Goal: Task Accomplishment & Management: Manage account settings

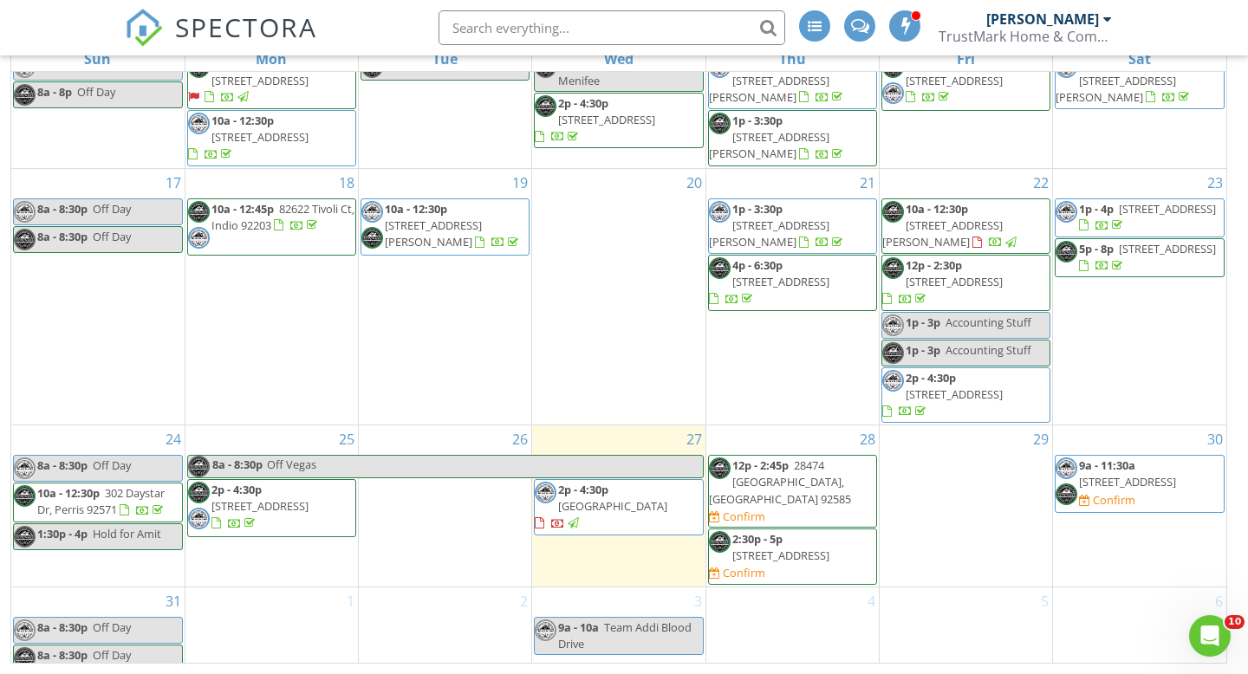
click at [1235, 265] on div "New Calendar View August 2025 today list day week cal wk 4 wk month Sun Mon Tue…" at bounding box center [623, 307] width 1227 height 714
click at [790, 457] on span "28474 Scenic Bay Cove, Menifee 92585" at bounding box center [780, 481] width 142 height 49
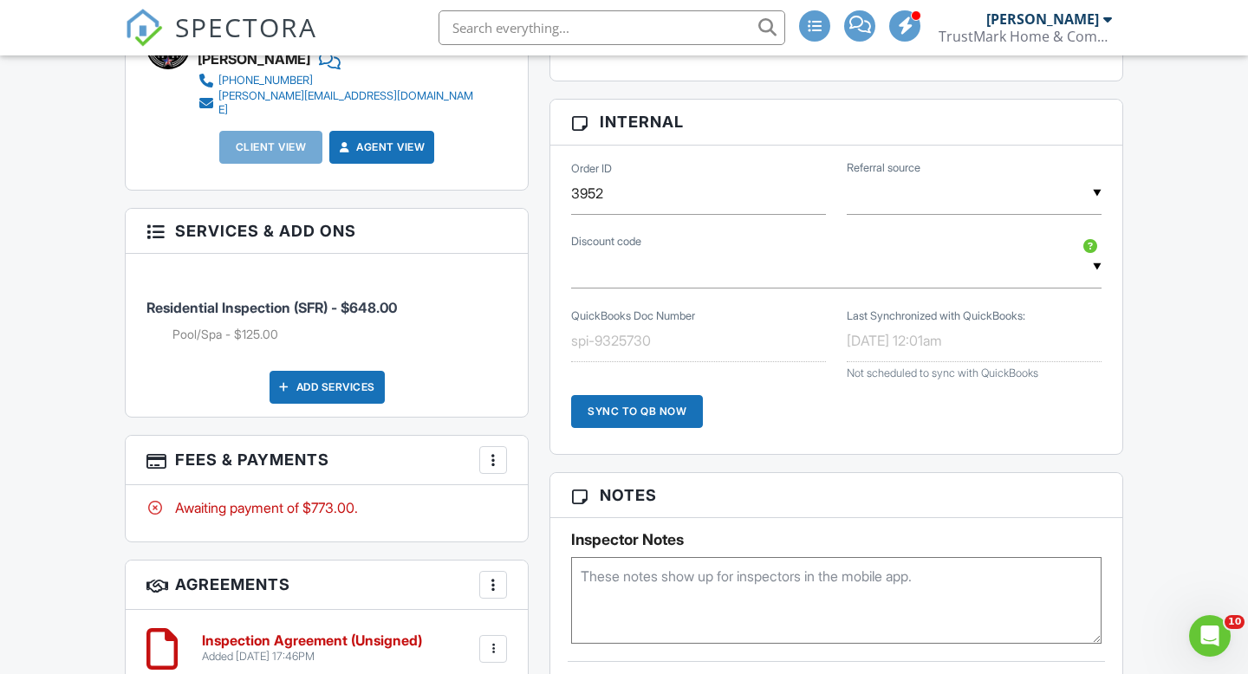
scroll to position [943, 0]
click at [314, 384] on div "Add Services" at bounding box center [326, 388] width 115 height 33
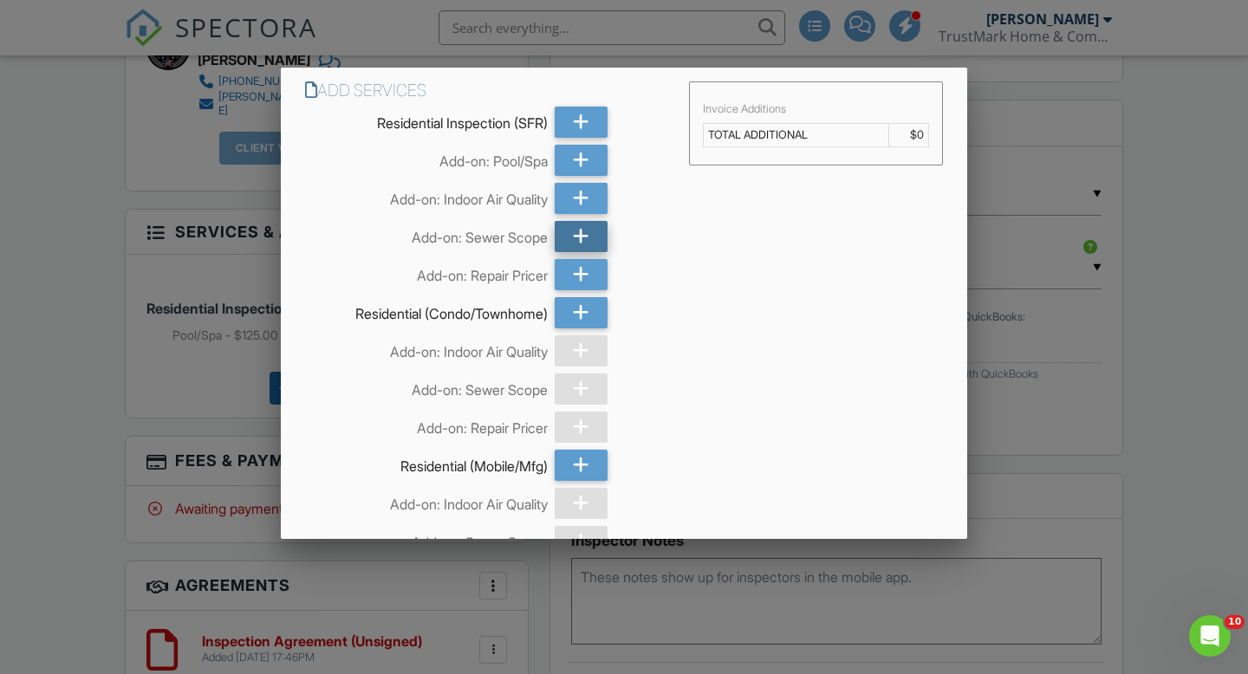
click at [583, 237] on icon at bounding box center [581, 236] width 16 height 31
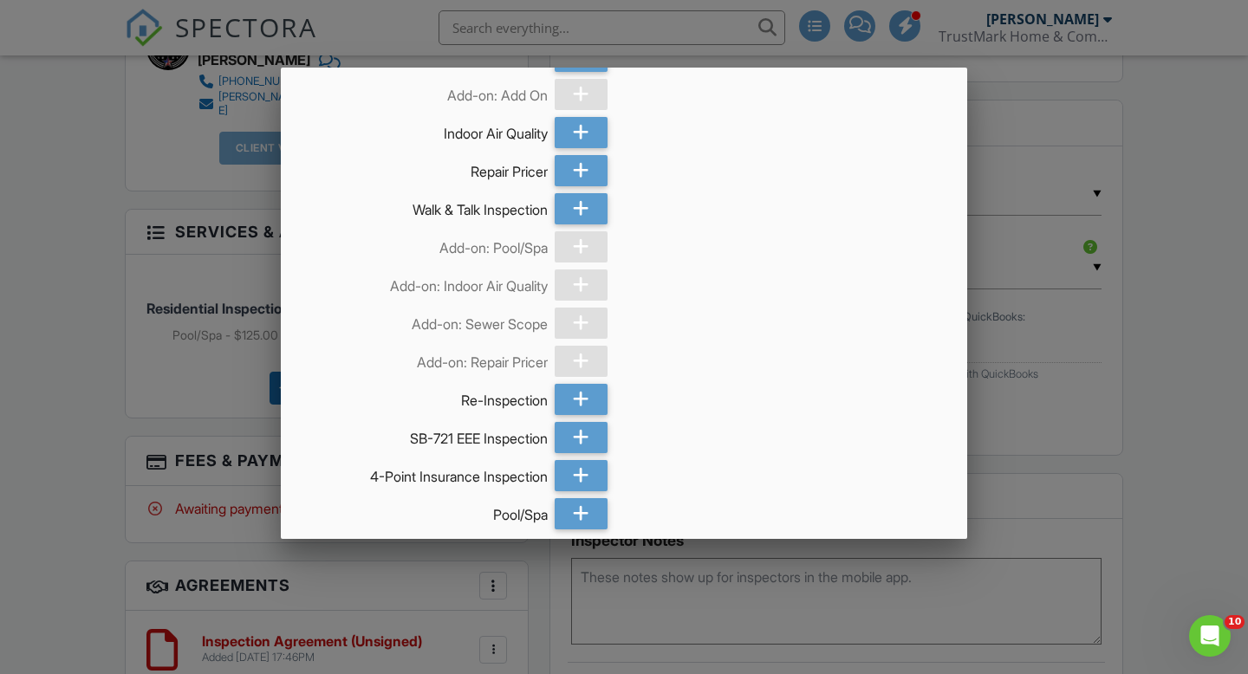
scroll to position [1074, 0]
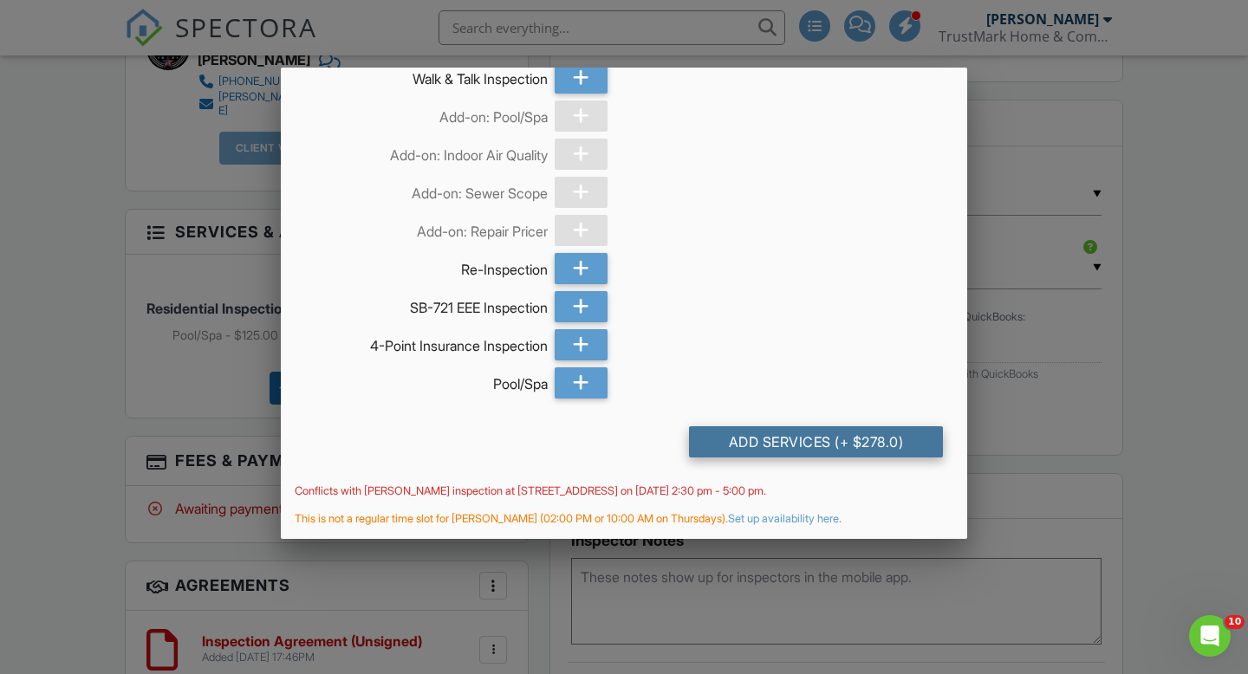
click at [788, 444] on div "Add Services (+ $278.0)" at bounding box center [816, 441] width 254 height 31
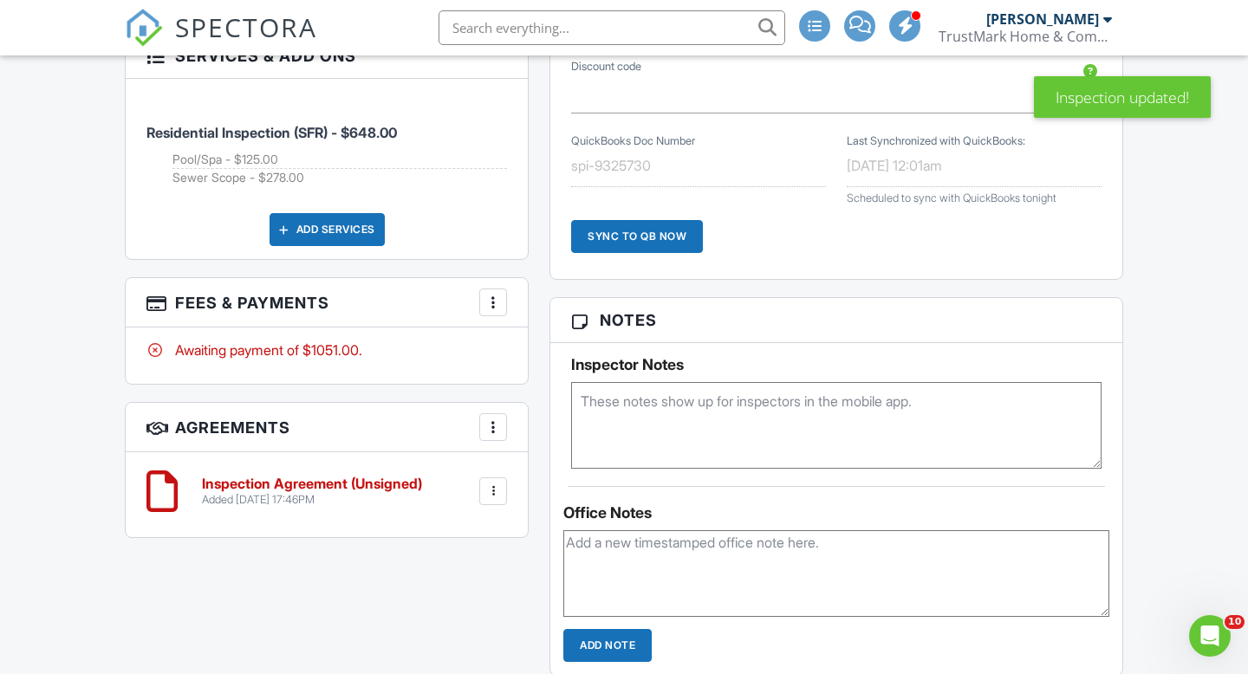
scroll to position [1008, 0]
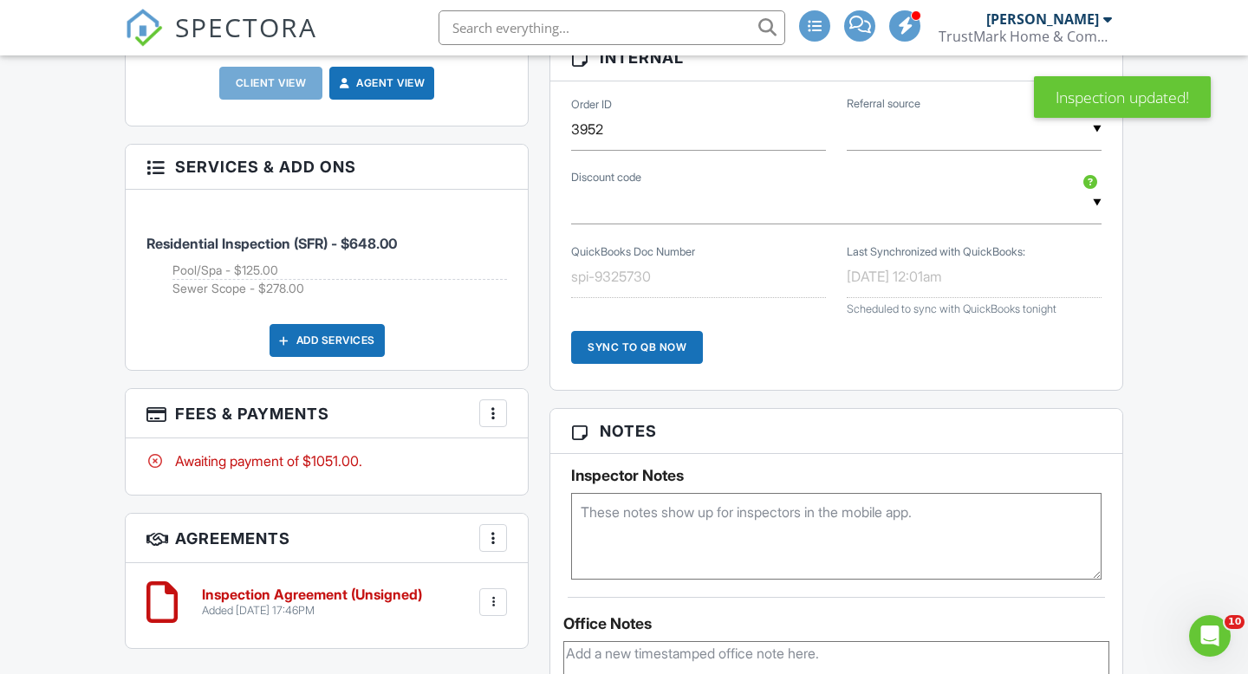
click at [500, 407] on div at bounding box center [492, 413] width 17 height 17
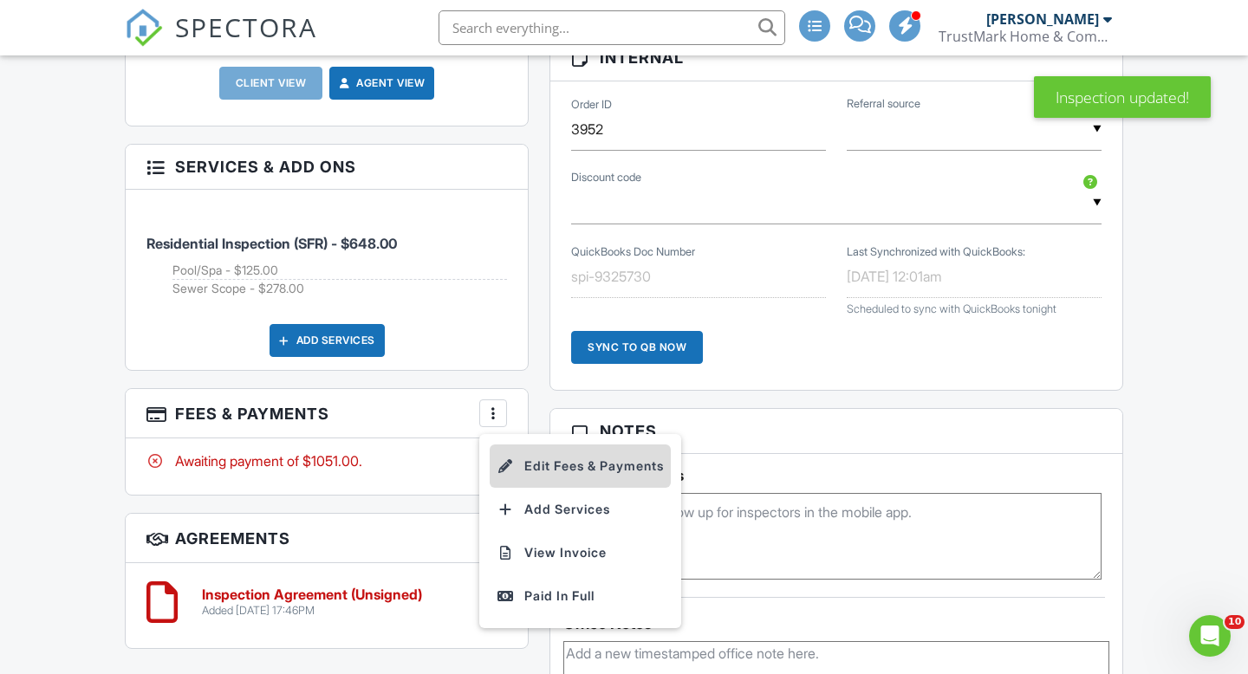
click at [545, 457] on li "Edit Fees & Payments" at bounding box center [580, 465] width 181 height 43
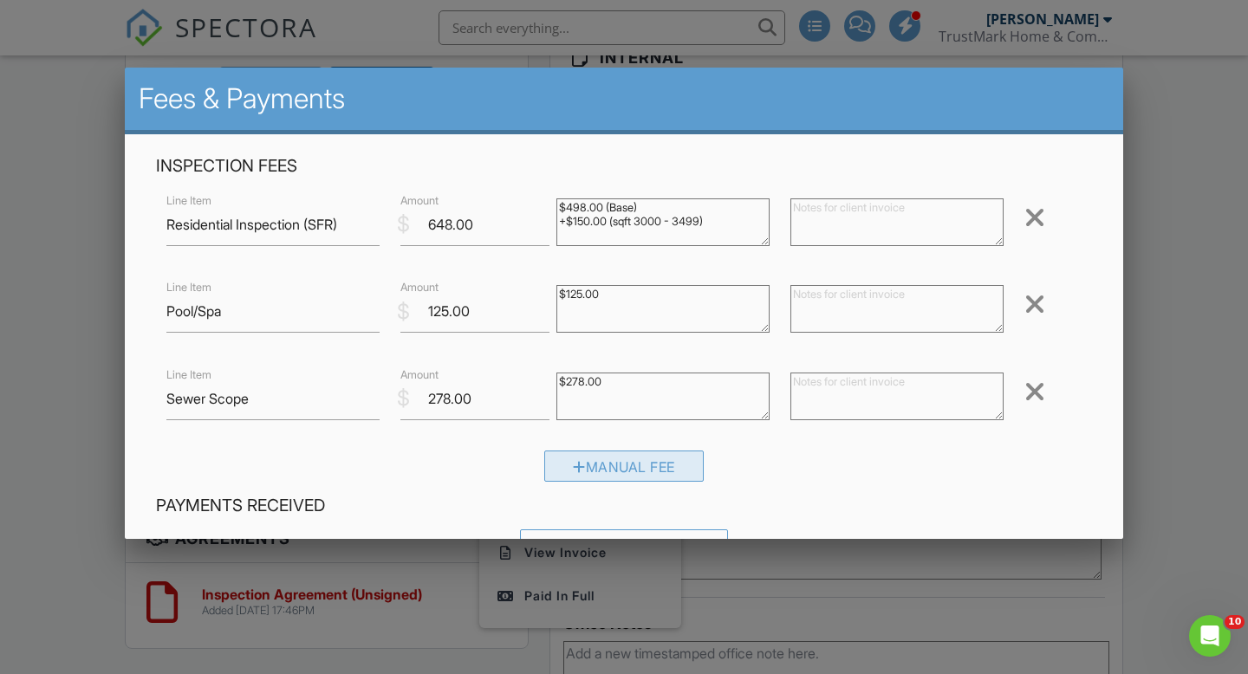
click at [573, 470] on div at bounding box center [579, 467] width 13 height 14
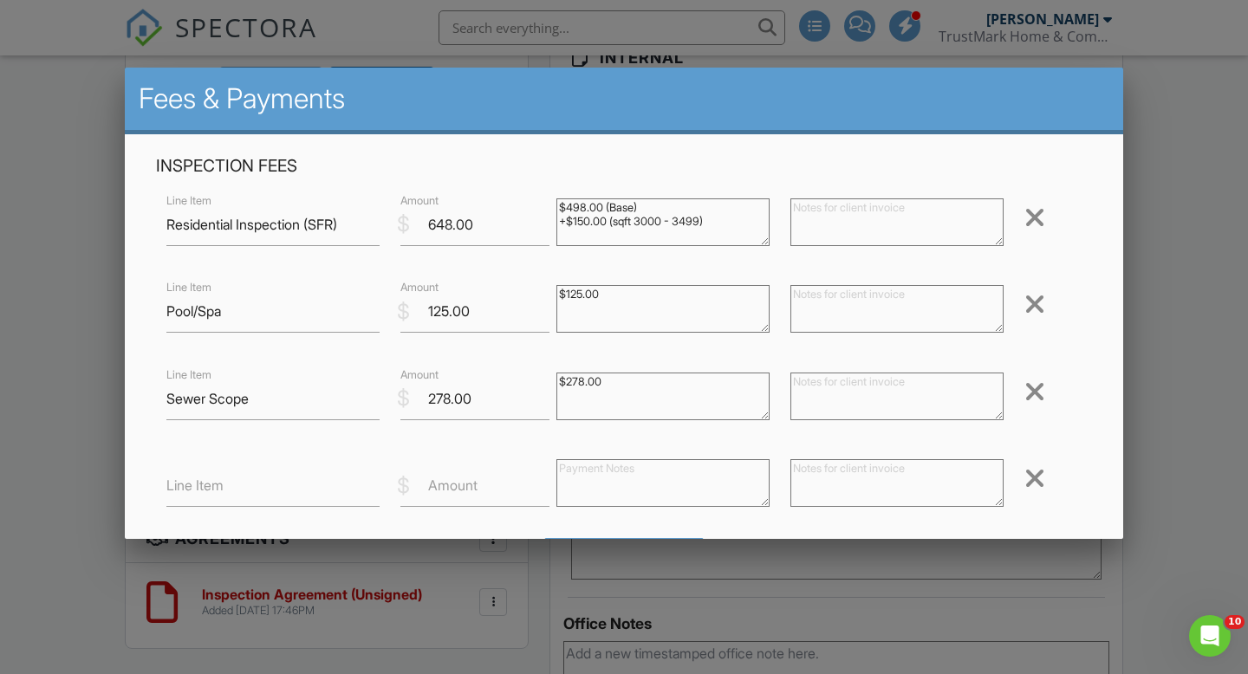
click at [217, 488] on label "Line Item" at bounding box center [194, 485] width 57 height 19
click at [217, 488] on input "Line Item" at bounding box center [272, 485] width 213 height 42
type input "Discount"
click at [446, 486] on label "Amount" at bounding box center [452, 485] width 49 height 19
click at [446, 486] on input "Amount" at bounding box center [474, 485] width 149 height 42
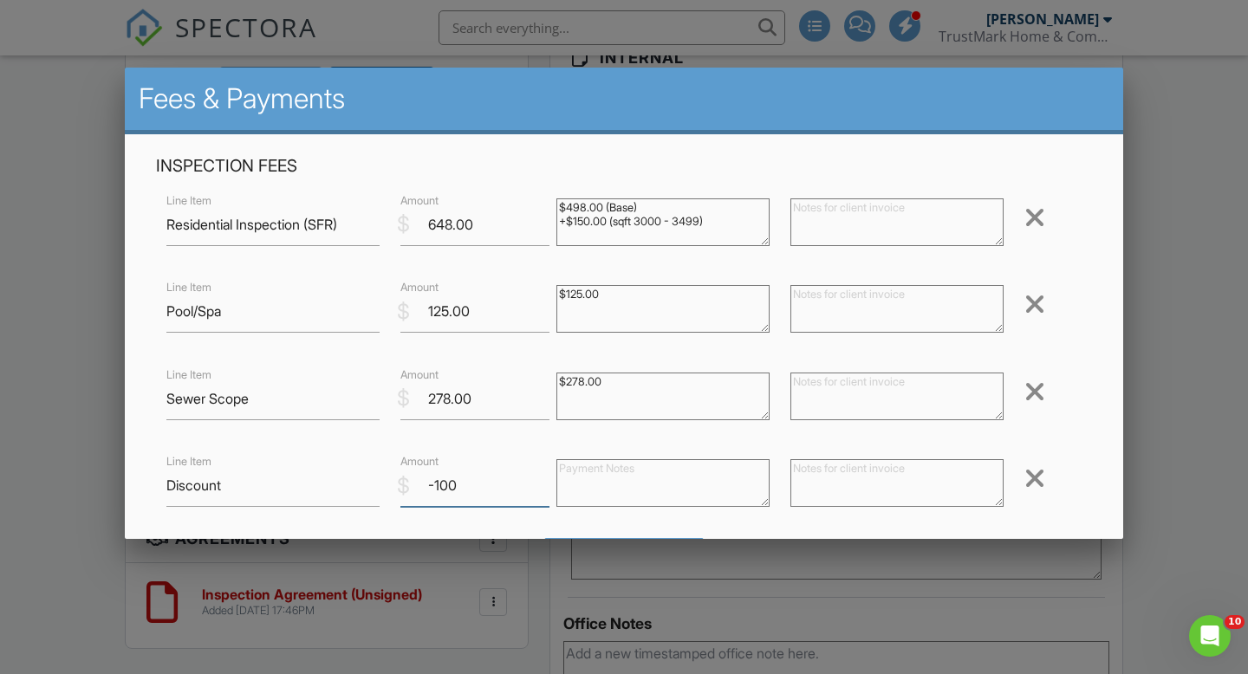
type input "-100"
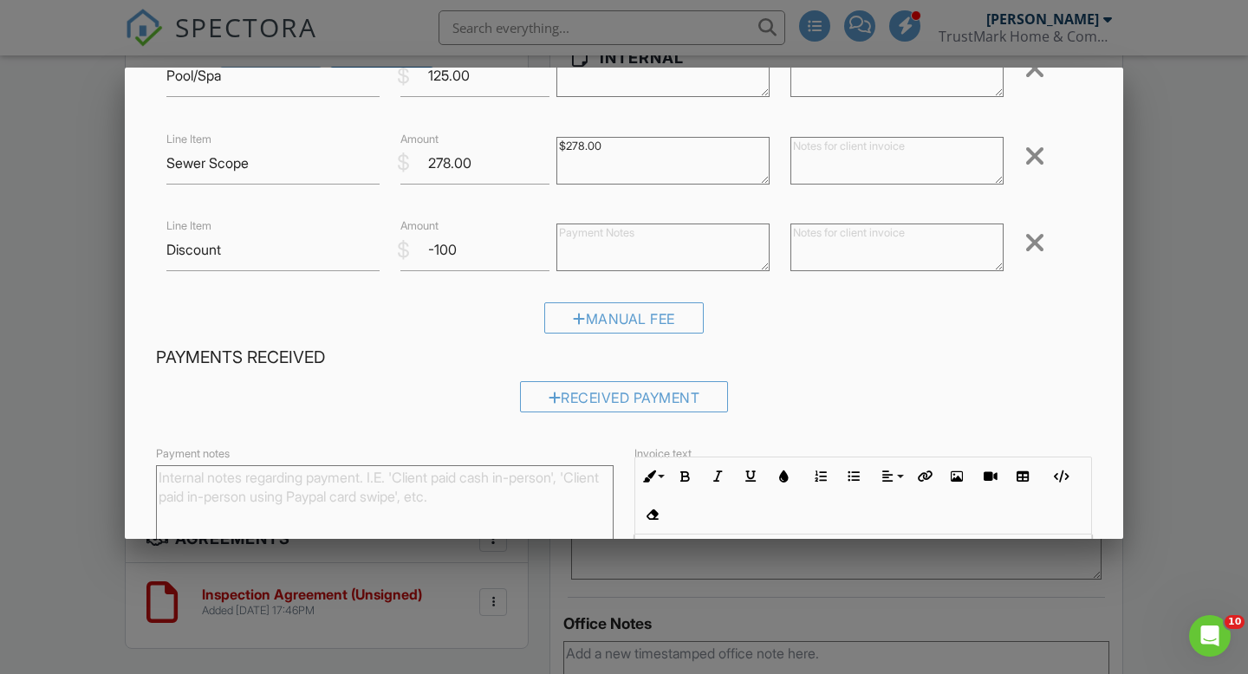
scroll to position [444, 0]
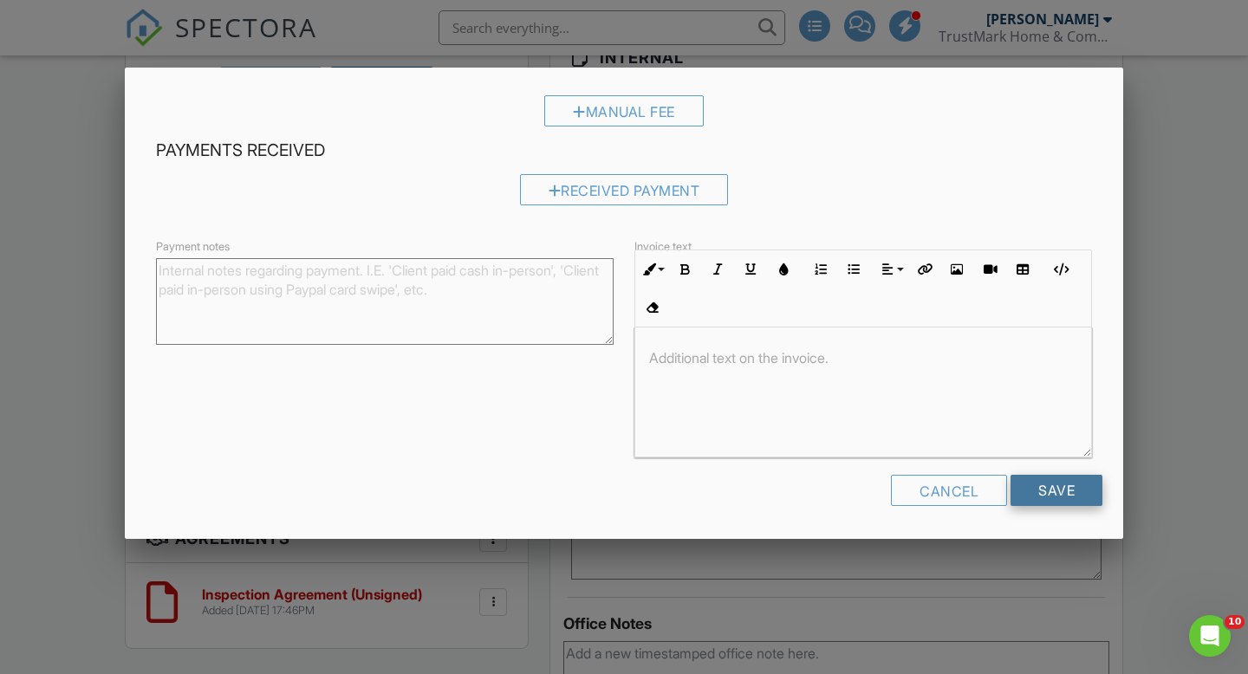
click at [1057, 500] on input "Save" at bounding box center [1056, 490] width 92 height 31
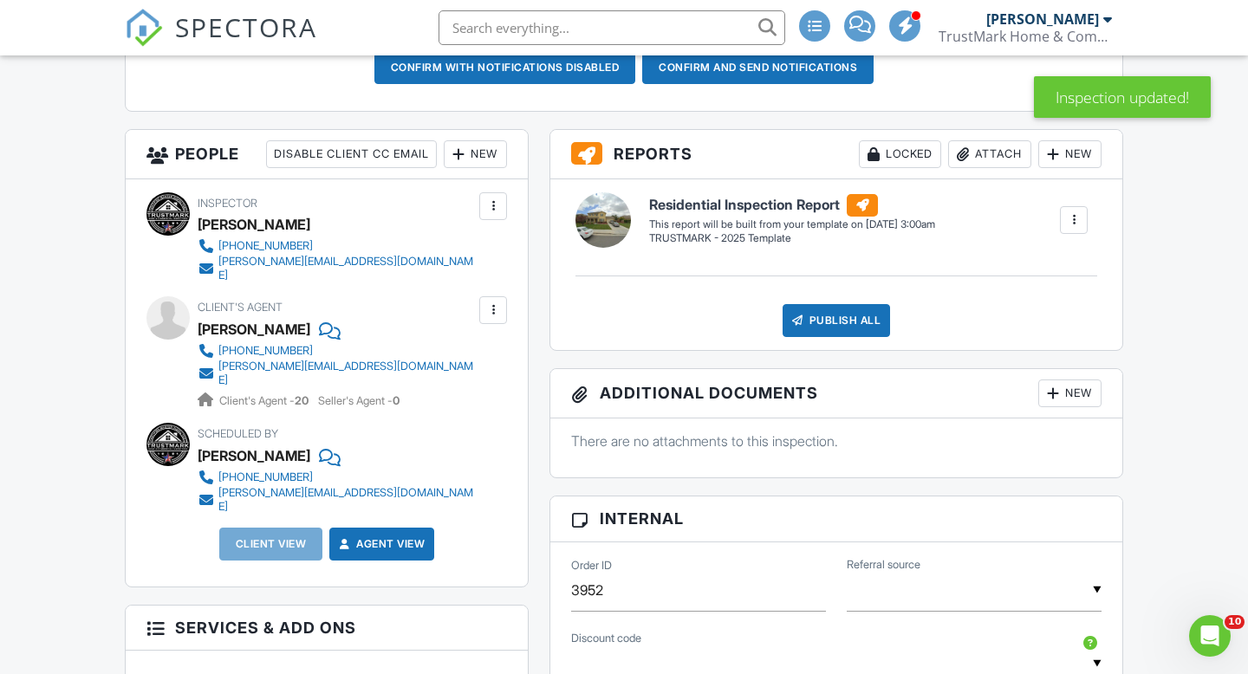
scroll to position [532, 0]
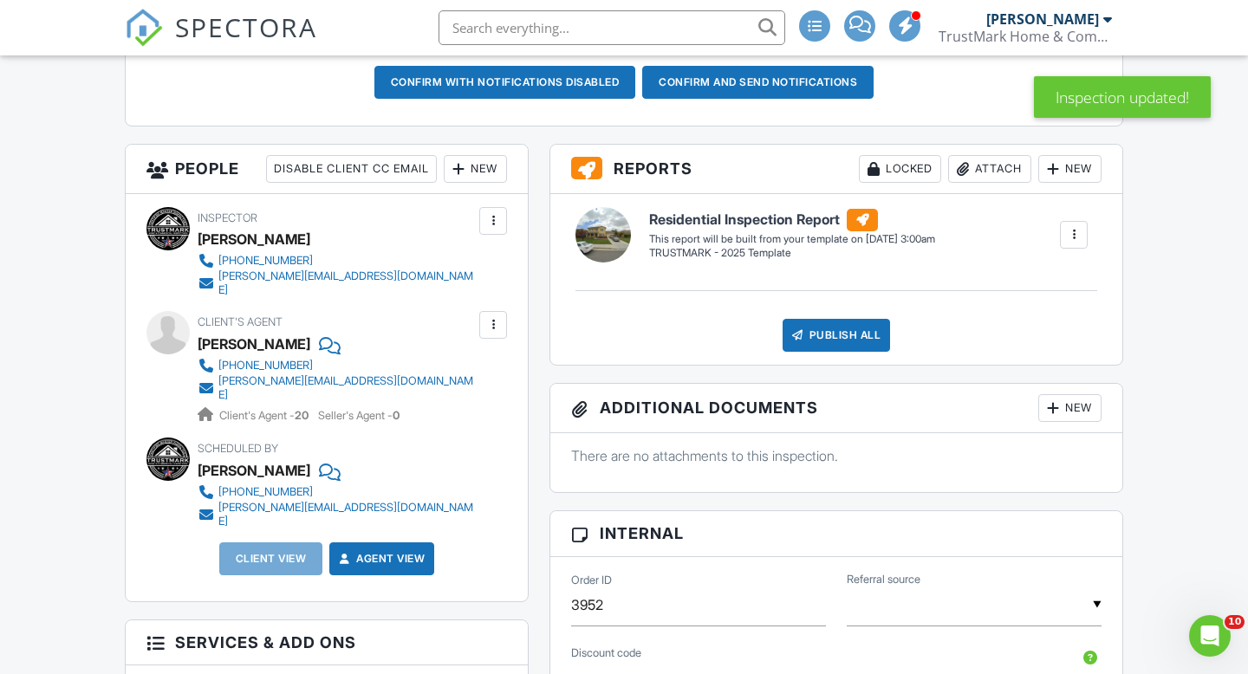
click at [474, 183] on div "New" at bounding box center [475, 169] width 63 height 28
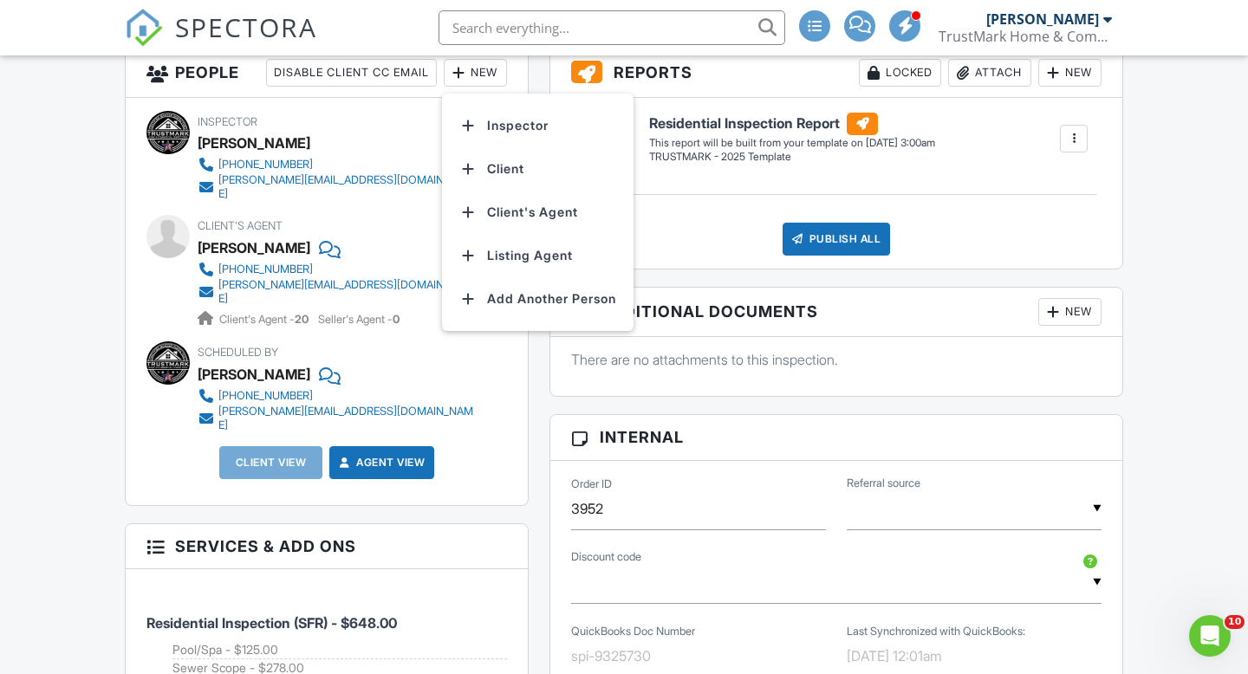
scroll to position [629, 0]
click at [1158, 294] on div "Dashboard Templates Contacts Metrics Automations Advanced Settings Support Cent…" at bounding box center [624, 670] width 1248 height 2488
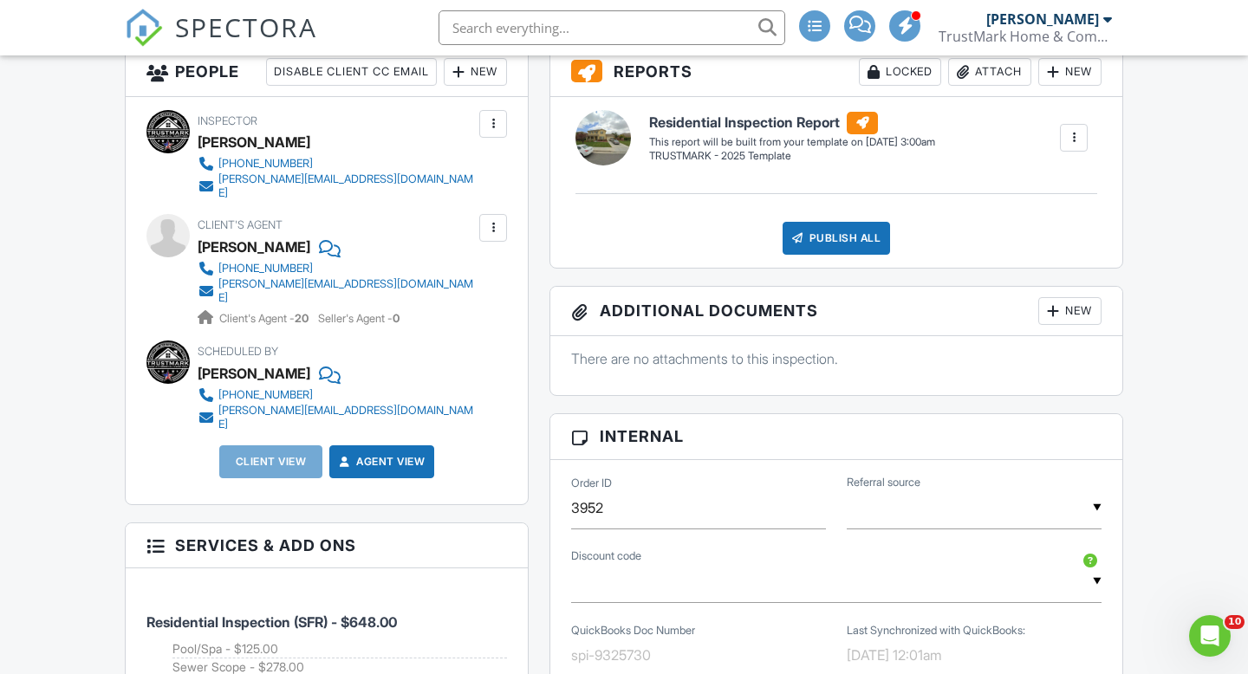
click at [484, 86] on div "New" at bounding box center [475, 72] width 63 height 28
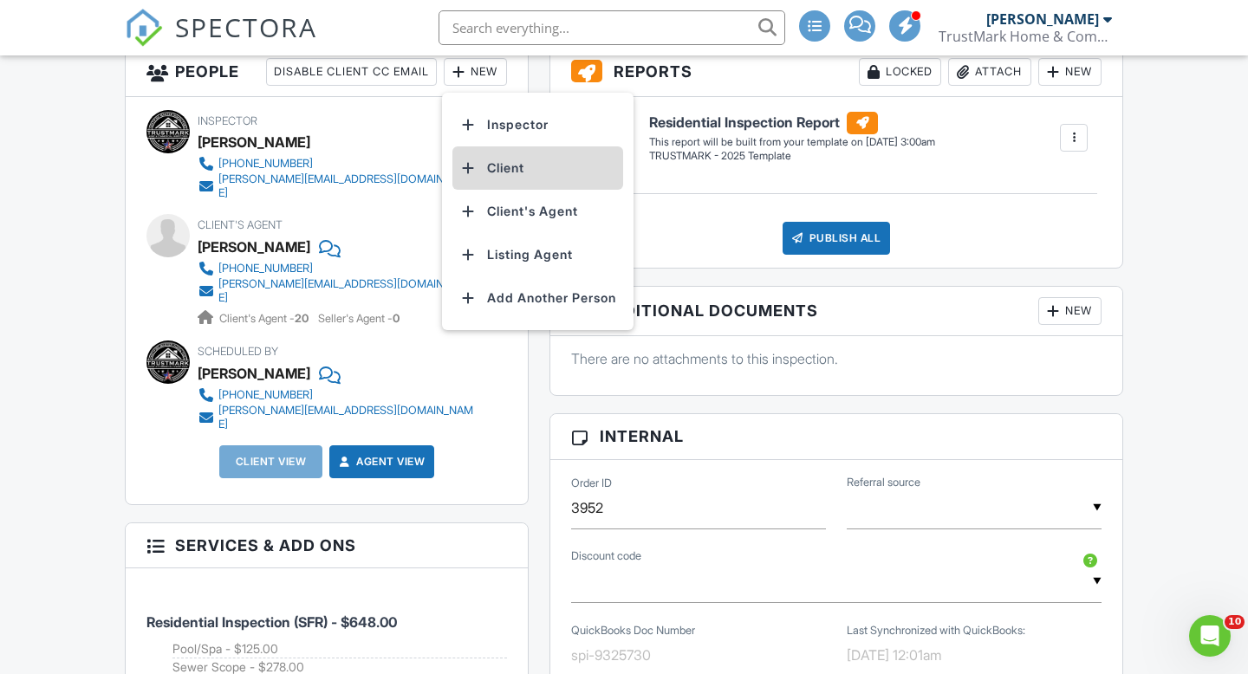
click at [523, 181] on li "Client" at bounding box center [537, 167] width 171 height 43
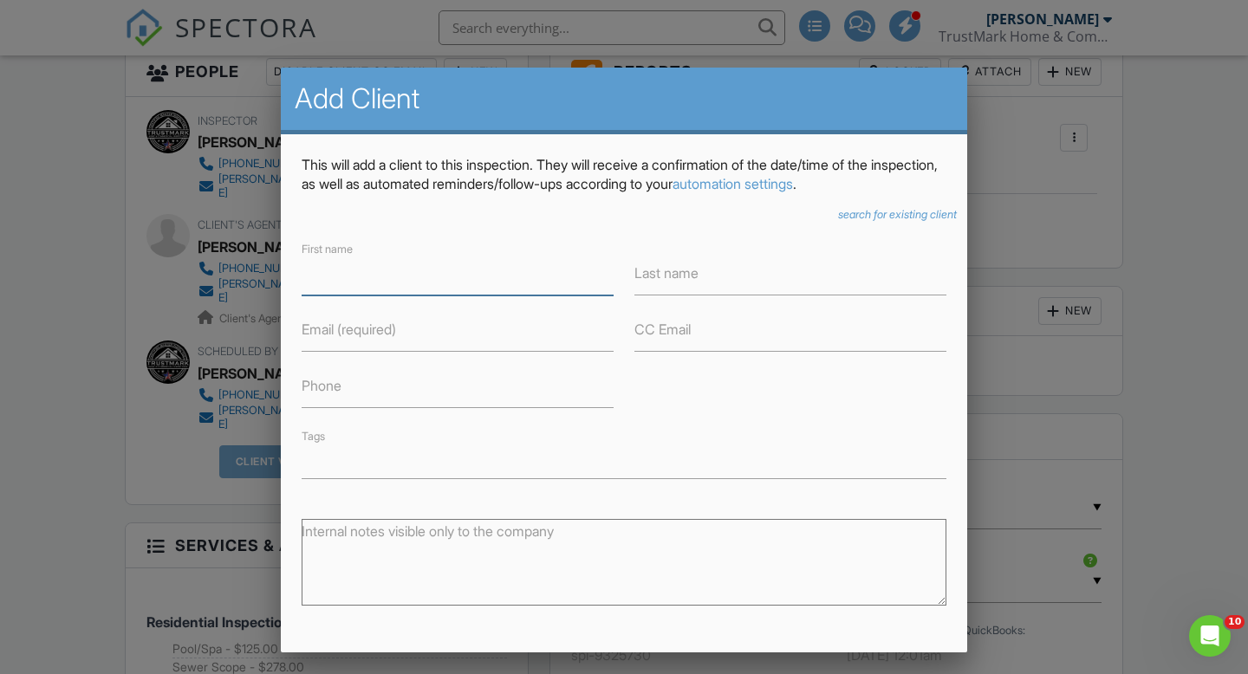
click at [353, 263] on input "First name" at bounding box center [458, 274] width 312 height 42
type input "Demetrius"
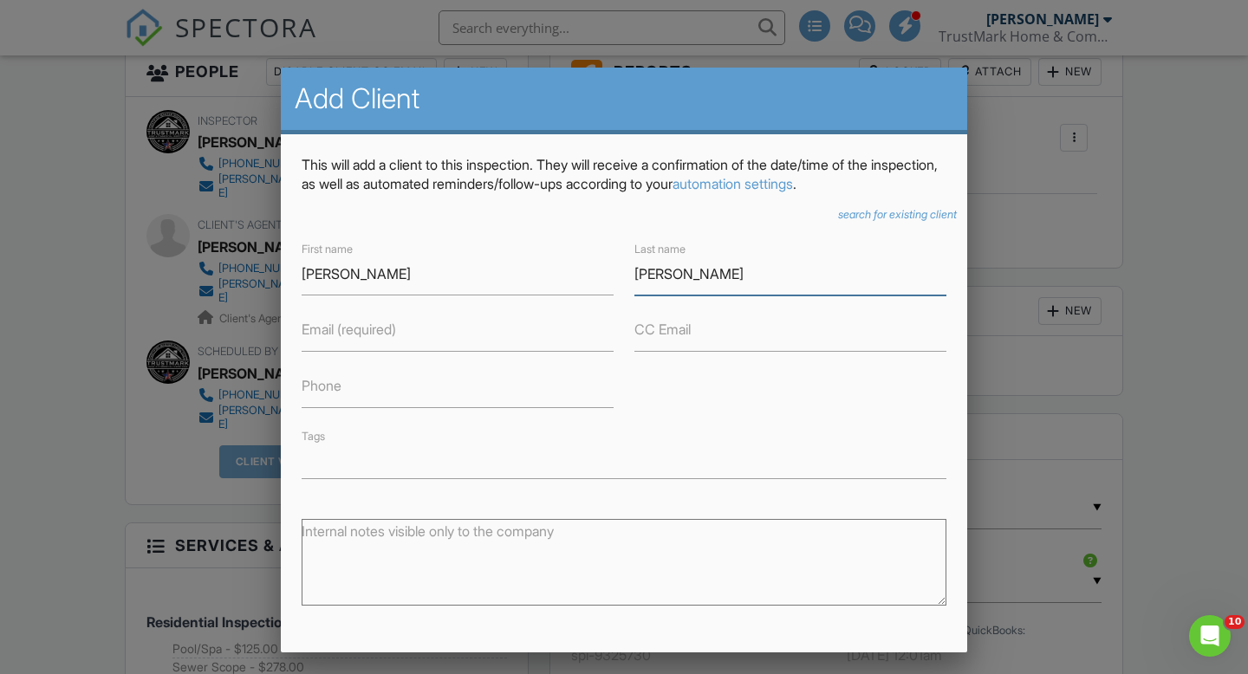
type input "Harrell"
click at [371, 340] on input "Email (required)" at bounding box center [458, 330] width 312 height 42
type input "A"
click at [1158, 283] on div at bounding box center [624, 334] width 1248 height 843
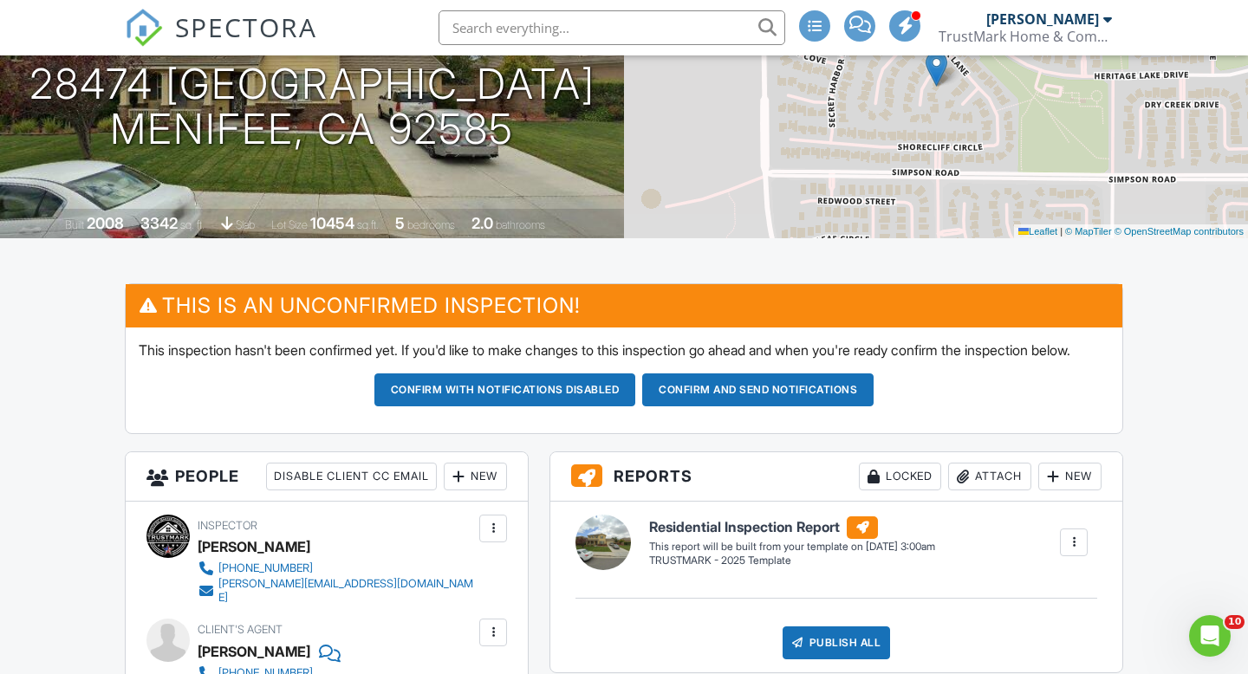
scroll to position [0, 0]
